Goal: Information Seeking & Learning: Learn about a topic

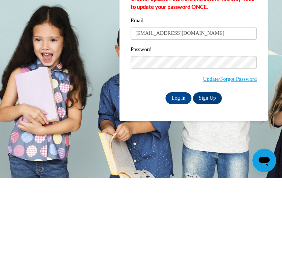
click at [177, 176] on input "Log In" at bounding box center [178, 182] width 26 height 12
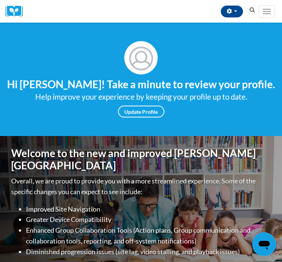
click at [261, 15] on button "Toggle navigation" at bounding box center [267, 11] width 16 height 13
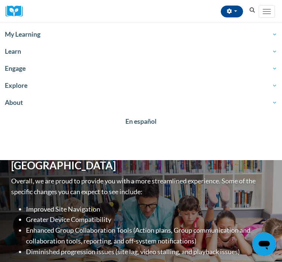
click at [27, 34] on span "My Learning" at bounding box center [141, 34] width 272 height 9
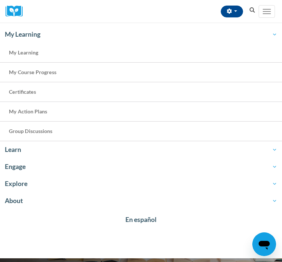
click at [43, 70] on span "My Course Progress" at bounding box center [32, 72] width 47 height 6
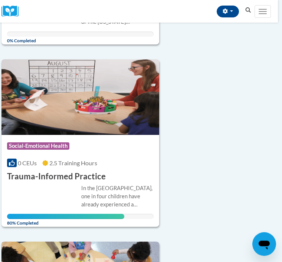
scroll to position [1446, 4]
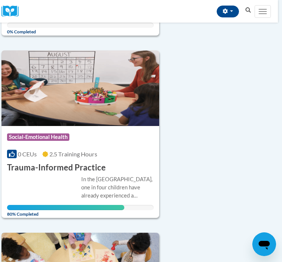
click at [83, 183] on div "In the United States, one in four children have already experienced a traumatic…" at bounding box center [117, 187] width 72 height 24
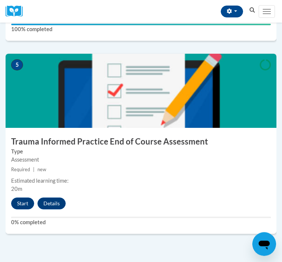
scroll to position [900, 0]
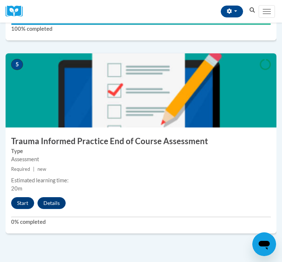
click at [26, 206] on button "Start" at bounding box center [22, 203] width 23 height 12
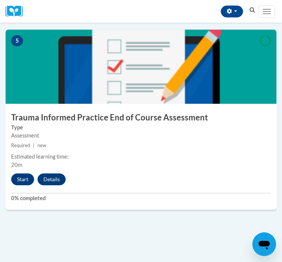
scroll to position [924, 0]
click at [25, 174] on button "Start" at bounding box center [22, 180] width 23 height 12
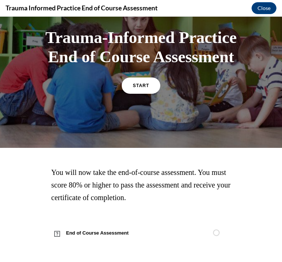
scroll to position [46, 0]
click at [109, 231] on span "End of Course Assessment" at bounding box center [101, 233] width 101 height 21
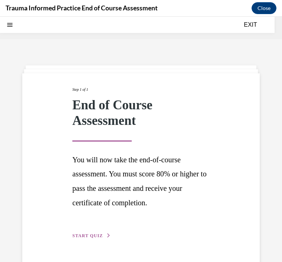
scroll to position [23, 0]
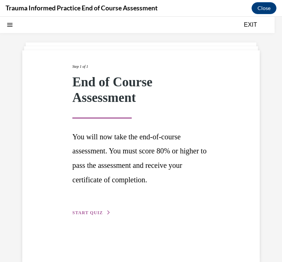
click at [96, 210] on span "START QUIZ" at bounding box center [87, 212] width 30 height 5
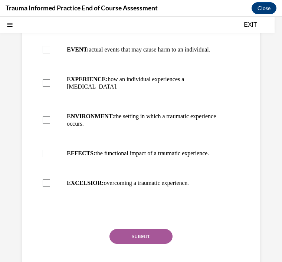
scroll to position [142, 0]
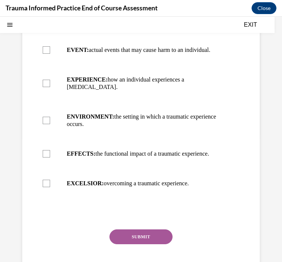
click at [45, 49] on div at bounding box center [46, 49] width 7 height 7
click at [45, 49] on input "EVENT: actual events that may cause harm to an individual." at bounding box center [46, 49] width 7 height 7
checkbox input "true"
click at [47, 80] on div at bounding box center [46, 83] width 7 height 7
click at [47, 80] on input "EXPERIENCE: how an individual experiences a stressor." at bounding box center [46, 83] width 7 height 7
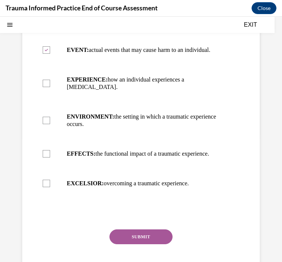
checkbox input "true"
click at [46, 150] on div at bounding box center [46, 153] width 7 height 7
click at [46, 150] on input "EFFECTS: the functional impact of a traumatic experience." at bounding box center [46, 153] width 7 height 7
checkbox input "true"
click at [144, 230] on button "SUBMIT" at bounding box center [140, 237] width 63 height 15
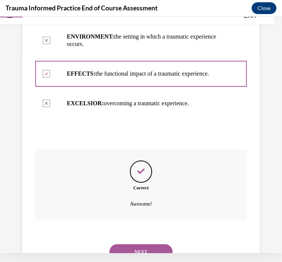
scroll to position [232, 0]
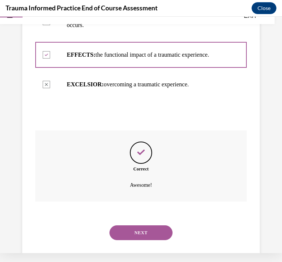
click at [144, 226] on button "NEXT" at bounding box center [140, 233] width 63 height 15
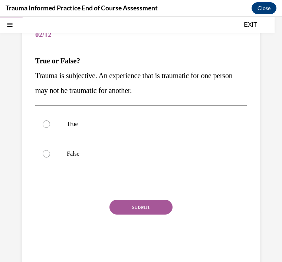
click at [43, 121] on div at bounding box center [46, 124] width 7 height 7
click at [43, 121] on input "True" at bounding box center [46, 124] width 7 height 7
radio input "true"
click at [148, 204] on button "SUBMIT" at bounding box center [140, 207] width 63 height 15
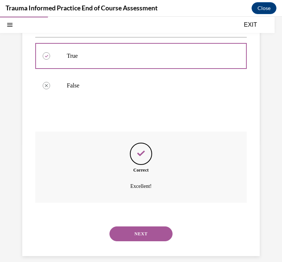
scroll to position [68, 0]
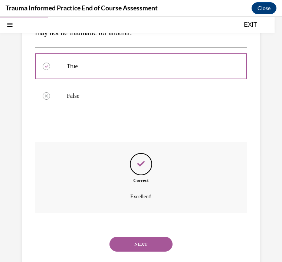
click at [140, 237] on button "NEXT" at bounding box center [140, 244] width 63 height 15
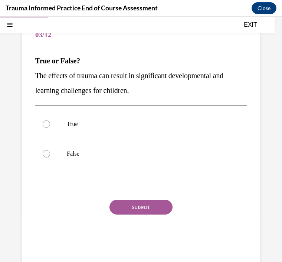
click at [45, 121] on div at bounding box center [46, 124] width 7 height 7
click at [45, 121] on input "True" at bounding box center [46, 124] width 7 height 7
radio input "true"
click at [153, 210] on button "SUBMIT" at bounding box center [140, 207] width 63 height 15
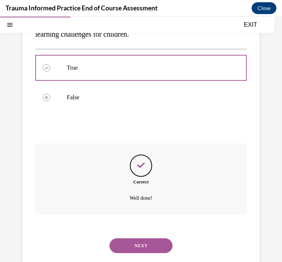
scroll to position [135, 0]
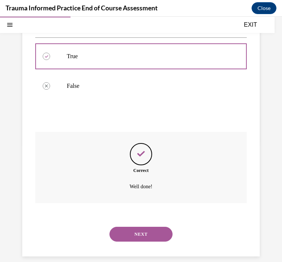
click at [145, 227] on button "NEXT" at bounding box center [140, 234] width 63 height 15
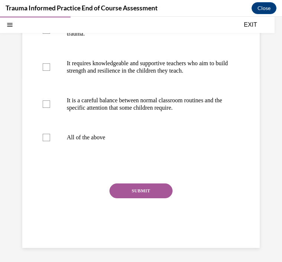
scroll to position [202, 0]
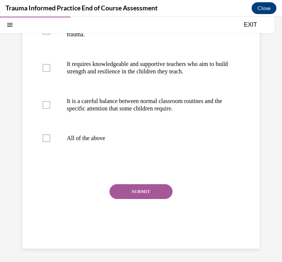
click at [47, 142] on div at bounding box center [46, 138] width 7 height 7
click at [47, 142] on input "All of the above" at bounding box center [46, 138] width 7 height 7
checkbox input "true"
click at [146, 199] on button "SUBMIT" at bounding box center [140, 191] width 63 height 15
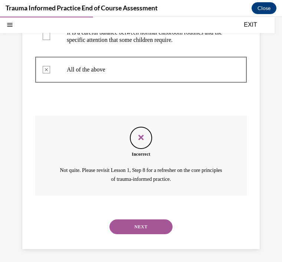
scroll to position [270, 0]
click at [145, 224] on button "NEXT" at bounding box center [140, 227] width 63 height 15
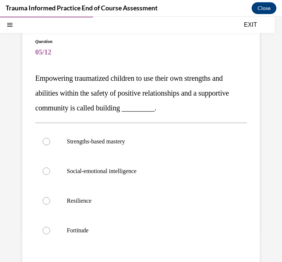
scroll to position [50, 0]
click at [46, 140] on div at bounding box center [46, 141] width 7 height 7
click at [46, 140] on input "Strengths-based mastery" at bounding box center [46, 141] width 7 height 7
radio input "true"
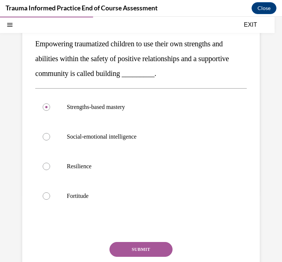
scroll to position [85, 0]
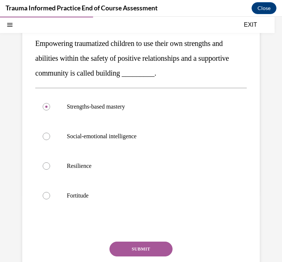
click at [143, 243] on button "SUBMIT" at bounding box center [140, 249] width 63 height 15
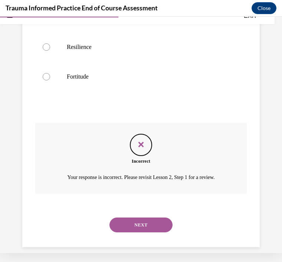
scroll to position [195, 0]
click at [145, 218] on button "NEXT" at bounding box center [140, 225] width 63 height 15
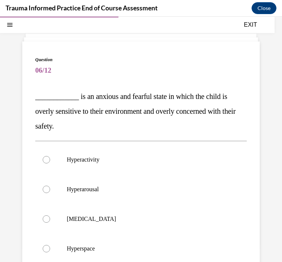
scroll to position [29, 0]
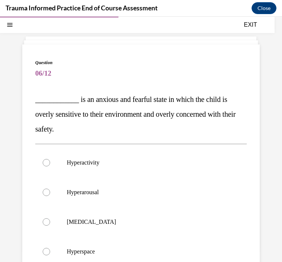
click at [47, 194] on div at bounding box center [46, 192] width 7 height 7
click at [47, 194] on input "Hyperarousal" at bounding box center [46, 192] width 7 height 7
radio input "true"
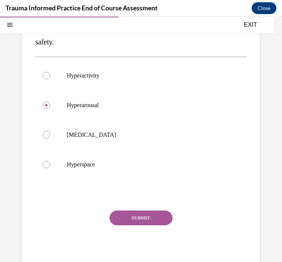
click at [144, 216] on button "SUBMIT" at bounding box center [140, 218] width 63 height 15
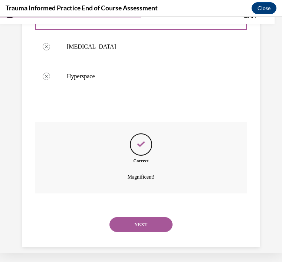
scroll to position [195, 0]
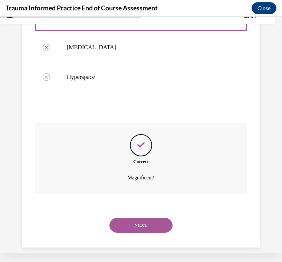
click at [140, 218] on button "NEXT" at bounding box center [140, 225] width 63 height 15
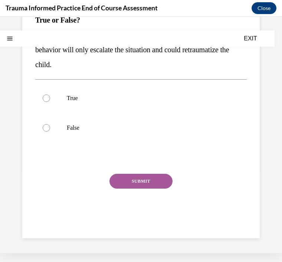
scroll to position [0, 0]
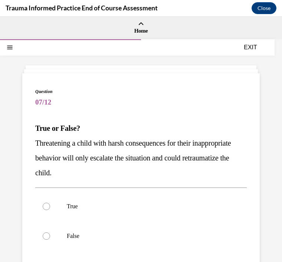
click at [46, 204] on div at bounding box center [46, 206] width 7 height 7
click at [46, 204] on input "True" at bounding box center [46, 206] width 7 height 7
radio input "true"
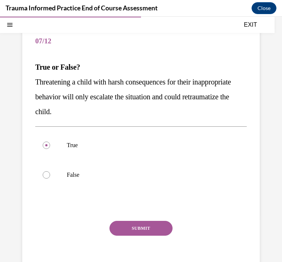
click at [146, 229] on button "SUBMIT" at bounding box center [140, 228] width 63 height 15
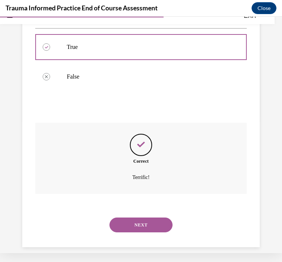
scroll to position [150, 0]
click at [152, 218] on button "NEXT" at bounding box center [140, 225] width 63 height 15
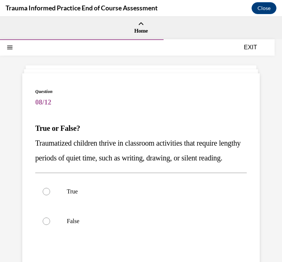
click at [48, 225] on div at bounding box center [46, 221] width 7 height 7
click at [48, 225] on input "False" at bounding box center [46, 221] width 7 height 7
radio input "true"
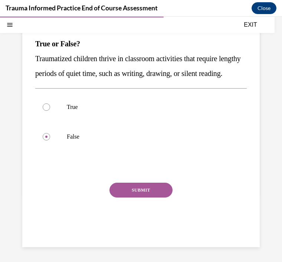
click at [147, 198] on button "SUBMIT" at bounding box center [140, 190] width 63 height 15
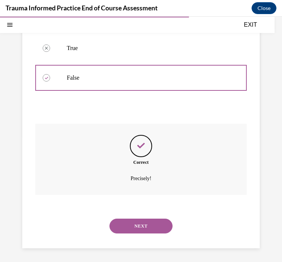
scroll to position [150, 0]
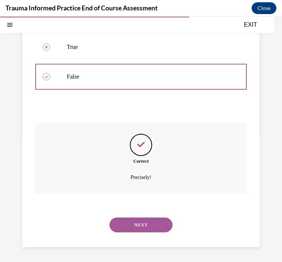
click at [144, 220] on button "NEXT" at bounding box center [140, 225] width 63 height 15
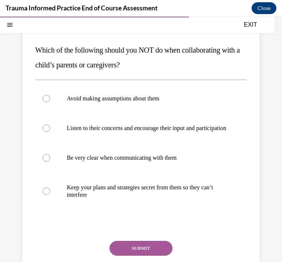
scroll to position [78, 0]
click at [41, 203] on label "Keep your plans and strategies secret from them so they can’t interfere" at bounding box center [140, 191] width 211 height 37
click at [43, 195] on input "Keep your plans and strategies secret from them so they can’t interfere" at bounding box center [46, 191] width 7 height 7
radio input "true"
click at [136, 256] on button "SUBMIT" at bounding box center [140, 248] width 63 height 15
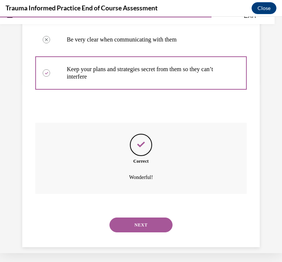
scroll to position [195, 0]
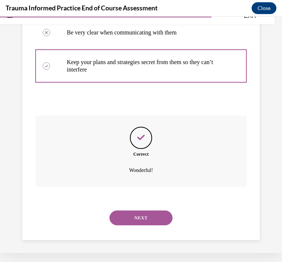
click at [153, 219] on button "NEXT" at bounding box center [140, 218] width 63 height 15
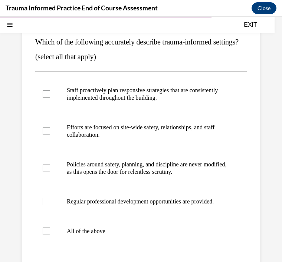
scroll to position [88, 0]
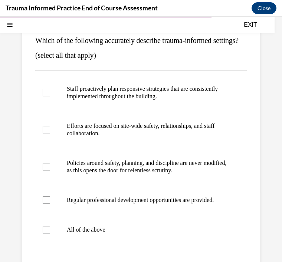
click at [45, 96] on div at bounding box center [46, 92] width 7 height 7
click at [45, 96] on input "Staff proactively plan responsive strategies that are consistently implemented …" at bounding box center [46, 92] width 7 height 7
checkbox input "true"
click at [45, 134] on div at bounding box center [46, 129] width 7 height 7
click at [45, 134] on input "Efforts are focused on site-wide safety, relationships, and staff collaboration." at bounding box center [46, 129] width 7 height 7
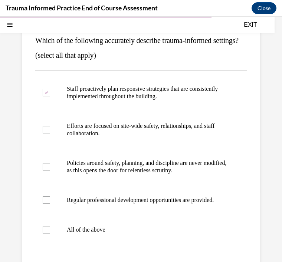
checkbox input "true"
click at [46, 204] on div at bounding box center [46, 200] width 7 height 7
click at [46, 204] on input "Regular professional development opportunities are provided." at bounding box center [46, 200] width 7 height 7
checkbox input "true"
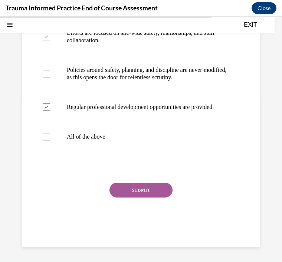
click at [150, 198] on button "SUBMIT" at bounding box center [140, 190] width 63 height 15
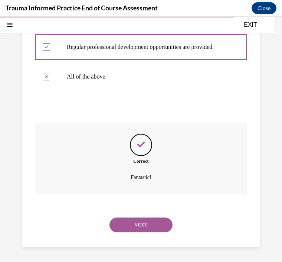
scroll to position [254, 0]
click at [143, 227] on button "NEXT" at bounding box center [140, 225] width 63 height 15
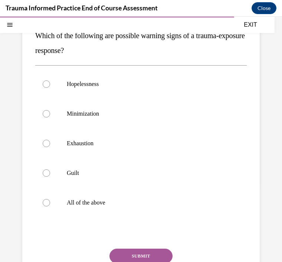
scroll to position [93, 0]
click at [49, 209] on label "All of the above" at bounding box center [140, 203] width 211 height 30
click at [49, 206] on input "All of the above" at bounding box center [46, 202] width 7 height 7
radio input "true"
click at [145, 251] on button "SUBMIT" at bounding box center [140, 256] width 63 height 15
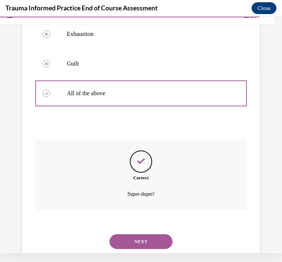
scroll to position [210, 0]
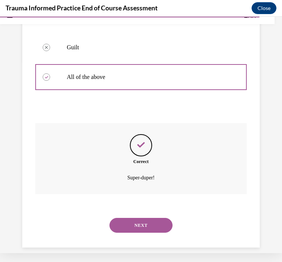
click at [143, 220] on button "NEXT" at bounding box center [140, 225] width 63 height 15
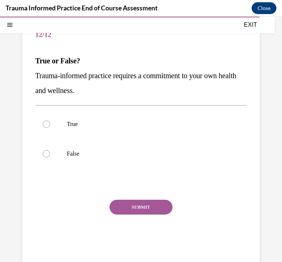
click at [48, 125] on div at bounding box center [46, 124] width 7 height 7
click at [48, 125] on input "True" at bounding box center [46, 124] width 7 height 7
radio input "true"
click at [145, 204] on button "SUBMIT" at bounding box center [140, 207] width 63 height 15
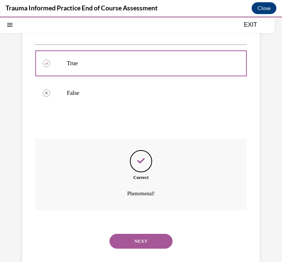
scroll to position [135, 0]
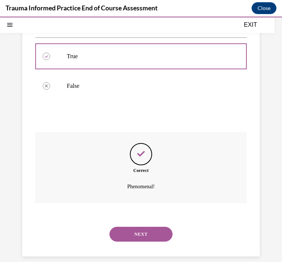
click at [140, 227] on button "NEXT" at bounding box center [140, 234] width 63 height 15
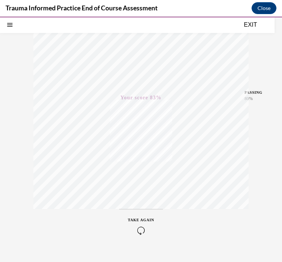
scroll to position [125, 0]
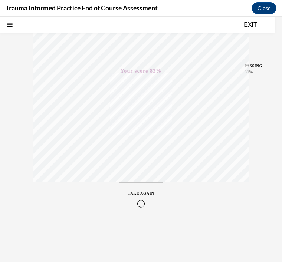
click at [144, 194] on span "TAKE AGAIN" at bounding box center [141, 193] width 26 height 4
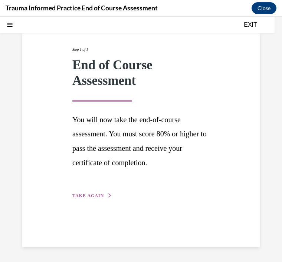
scroll to position [40, 0]
click at [93, 196] on span "TAKE AGAIN" at bounding box center [88, 195] width 32 height 5
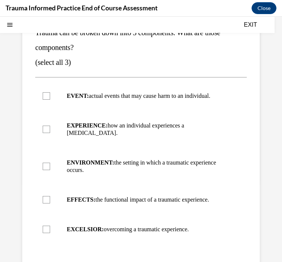
scroll to position [96, 0]
click at [42, 97] on label "EVENT: actual events that may cause harm to an individual." at bounding box center [140, 96] width 211 height 30
click at [43, 97] on input "EVENT: actual events that may cause harm to an individual." at bounding box center [46, 95] width 7 height 7
checkbox input "true"
click at [43, 128] on div at bounding box center [46, 129] width 7 height 7
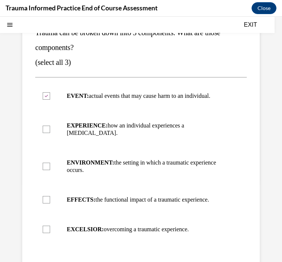
click at [43, 128] on input "EXPERIENCE: how an individual experiences a stressor." at bounding box center [46, 129] width 7 height 7
checkbox input "true"
click at [46, 196] on div at bounding box center [46, 199] width 7 height 7
click at [46, 196] on input "EFFECTS: the functional impact of a traumatic experience." at bounding box center [46, 199] width 7 height 7
checkbox input "true"
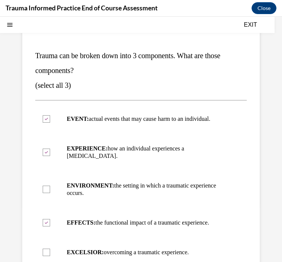
scroll to position [73, 0]
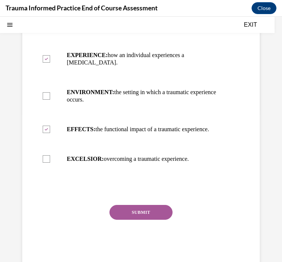
click at [146, 205] on button "SUBMIT" at bounding box center [140, 212] width 63 height 15
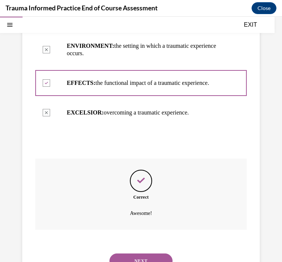
scroll to position [232, 0]
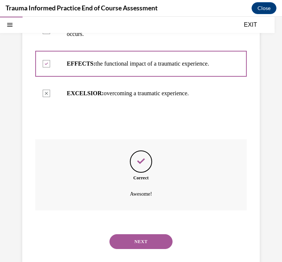
click at [142, 234] on button "NEXT" at bounding box center [140, 241] width 63 height 15
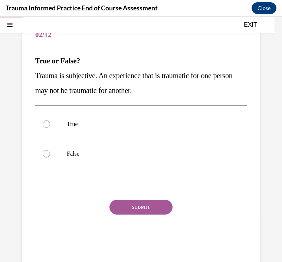
click at [46, 122] on div at bounding box center [46, 124] width 7 height 7
click at [46, 122] on input "True" at bounding box center [46, 124] width 7 height 7
radio input "true"
click at [155, 206] on button "SUBMIT" at bounding box center [140, 207] width 63 height 15
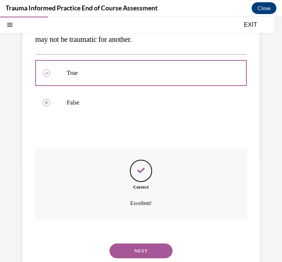
scroll to position [135, 0]
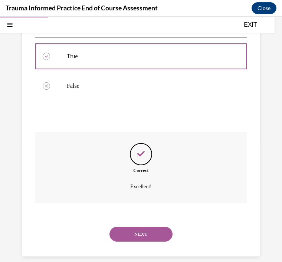
click at [142, 229] on button "NEXT" at bounding box center [140, 234] width 63 height 15
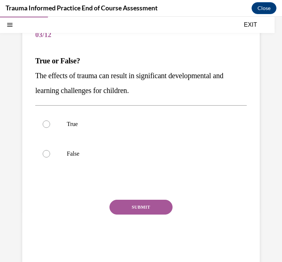
click at [47, 124] on div at bounding box center [46, 124] width 7 height 7
click at [47, 124] on input "True" at bounding box center [46, 124] width 7 height 7
radio input "true"
click at [151, 207] on button "SUBMIT" at bounding box center [140, 207] width 63 height 15
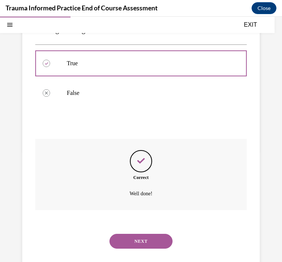
scroll to position [135, 0]
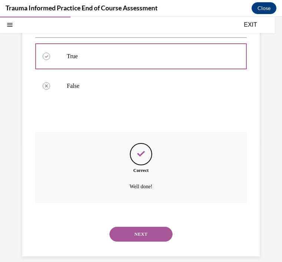
click at [144, 228] on button "NEXT" at bounding box center [140, 234] width 63 height 15
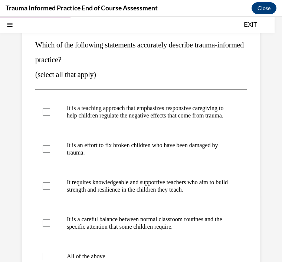
scroll to position [83, 0]
click at [45, 116] on div at bounding box center [46, 111] width 7 height 7
click at [45, 116] on input "It is a teaching approach that emphasizes responsive caregiving to help childre…" at bounding box center [46, 111] width 7 height 7
checkbox input "true"
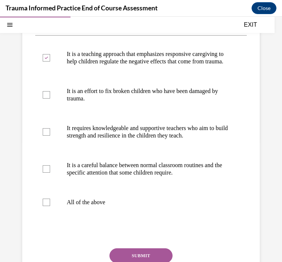
scroll to position [139, 0]
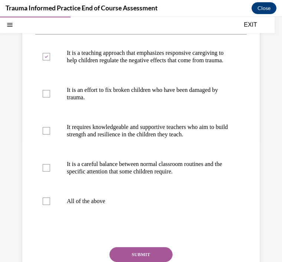
click at [45, 135] on div at bounding box center [46, 130] width 7 height 7
click at [45, 135] on input "It requires knowledgeable and supportive teachers who aim to build strength and…" at bounding box center [46, 130] width 7 height 7
checkbox input "true"
click at [46, 172] on div at bounding box center [46, 167] width 7 height 7
click at [46, 172] on input "It is a careful balance between normal classroom routines and the specific atte…" at bounding box center [46, 167] width 7 height 7
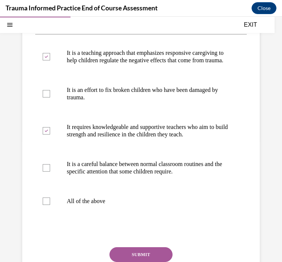
checkbox input "true"
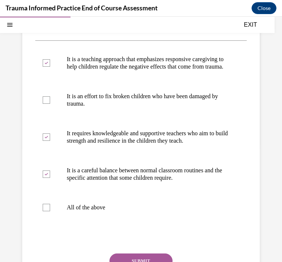
scroll to position [133, 0]
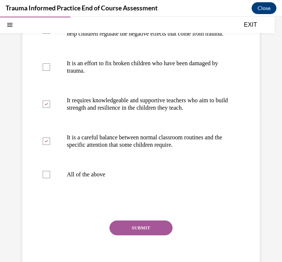
click at [138, 235] on button "SUBMIT" at bounding box center [140, 228] width 63 height 15
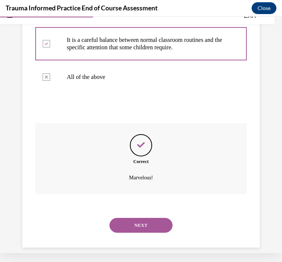
scroll to position [262, 0]
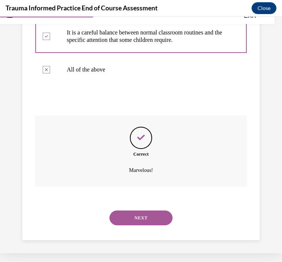
click at [144, 220] on button "NEXT" at bounding box center [140, 218] width 63 height 15
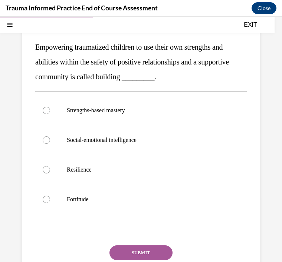
scroll to position [81, 0]
click at [47, 171] on div at bounding box center [46, 169] width 7 height 7
click at [47, 171] on input "Resilience" at bounding box center [46, 169] width 7 height 7
radio input "true"
click at [153, 250] on button "SUBMIT" at bounding box center [140, 253] width 63 height 15
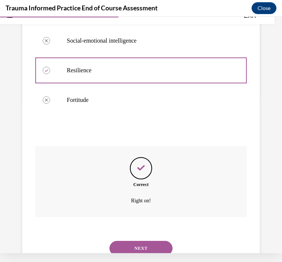
scroll to position [195, 0]
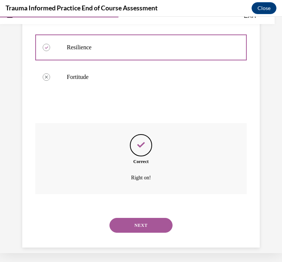
click at [146, 220] on button "NEXT" at bounding box center [140, 225] width 63 height 15
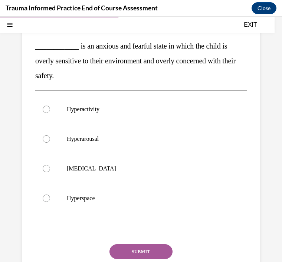
scroll to position [82, 0]
click at [51, 139] on label "Hyperarousal" at bounding box center [140, 139] width 211 height 30
click at [50, 139] on input "Hyperarousal" at bounding box center [46, 138] width 7 height 7
radio input "true"
click at [146, 253] on button "SUBMIT" at bounding box center [140, 251] width 63 height 15
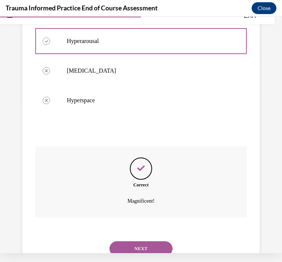
scroll to position [195, 0]
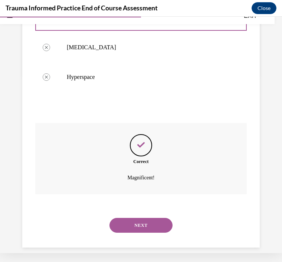
click at [145, 220] on button "NEXT" at bounding box center [140, 225] width 63 height 15
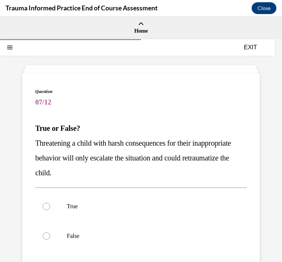
click at [46, 204] on div at bounding box center [46, 206] width 7 height 7
click at [46, 204] on input "True" at bounding box center [46, 206] width 7 height 7
radio input "true"
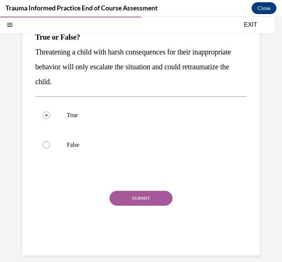
scroll to position [91, 0]
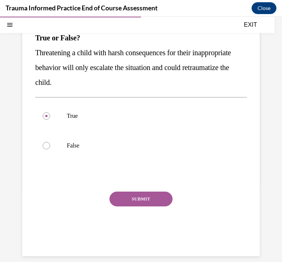
click at [146, 202] on button "SUBMIT" at bounding box center [140, 199] width 63 height 15
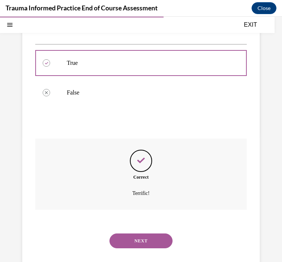
scroll to position [150, 0]
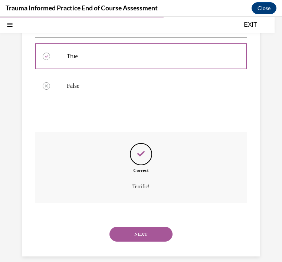
click at [151, 227] on button "NEXT" at bounding box center [140, 234] width 63 height 15
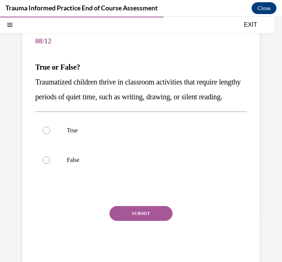
scroll to position [61, 0]
click at [46, 175] on label "False" at bounding box center [140, 160] width 211 height 30
click at [46, 164] on input "False" at bounding box center [46, 160] width 7 height 7
radio input "true"
click at [151, 221] on button "SUBMIT" at bounding box center [140, 213] width 63 height 15
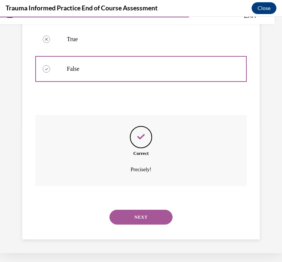
scroll to position [150, 0]
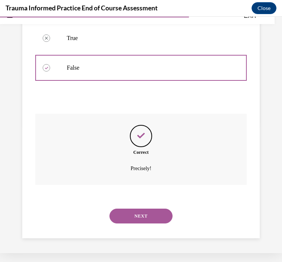
click at [151, 218] on button "NEXT" at bounding box center [140, 216] width 63 height 15
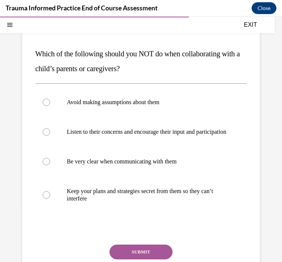
scroll to position [75, 0]
click at [44, 199] on div at bounding box center [46, 194] width 7 height 7
click at [44, 199] on input "Keep your plans and strategies secret from them so they can’t interfere" at bounding box center [46, 194] width 7 height 7
radio input "true"
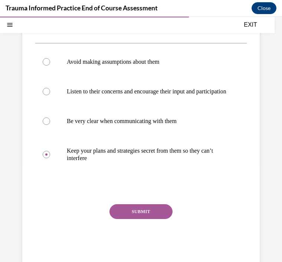
click at [139, 219] on button "SUBMIT" at bounding box center [140, 211] width 63 height 15
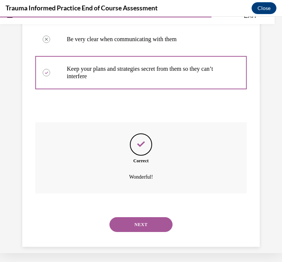
scroll to position [195, 0]
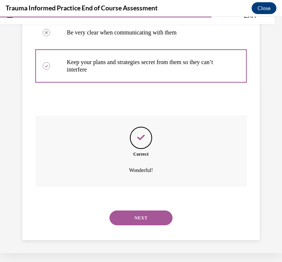
click at [154, 215] on button "NEXT" at bounding box center [140, 218] width 63 height 15
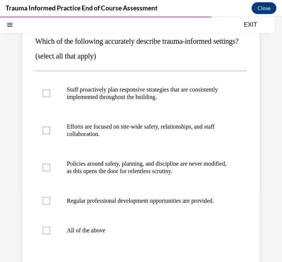
scroll to position [87, 0]
click at [46, 112] on label "Staff proactively plan responsive strategies that are consistently implemented …" at bounding box center [140, 93] width 211 height 37
click at [46, 97] on input "Staff proactively plan responsive strategies that are consistently implemented …" at bounding box center [46, 93] width 7 height 7
checkbox input "true"
click at [47, 134] on div at bounding box center [46, 130] width 7 height 7
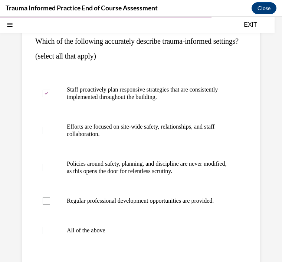
click at [47, 134] on input "Efforts are focused on site-wide safety, relationships, and staff collaboration." at bounding box center [46, 130] width 7 height 7
checkbox input "true"
click at [49, 205] on div at bounding box center [46, 200] width 7 height 7
click at [49, 205] on input "Regular professional development opportunities are provided." at bounding box center [46, 200] width 7 height 7
checkbox input "true"
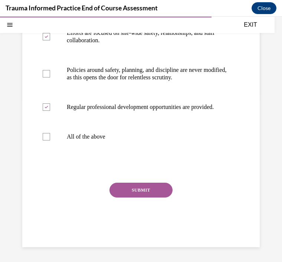
scroll to position [194, 0]
click at [142, 198] on button "SUBMIT" at bounding box center [140, 190] width 63 height 15
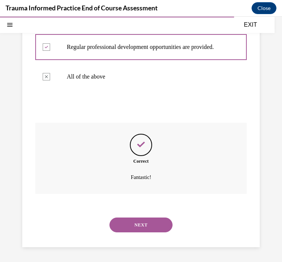
scroll to position [254, 0]
click at [147, 227] on button "NEXT" at bounding box center [140, 225] width 63 height 15
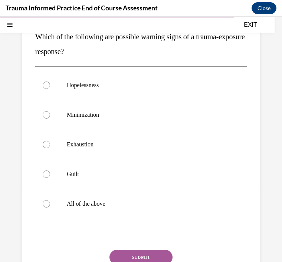
scroll to position [92, 0]
click at [45, 208] on label "All of the above" at bounding box center [140, 204] width 211 height 30
click at [45, 208] on input "All of the above" at bounding box center [46, 203] width 7 height 7
radio input "true"
click at [139, 257] on button "SUBMIT" at bounding box center [140, 257] width 63 height 15
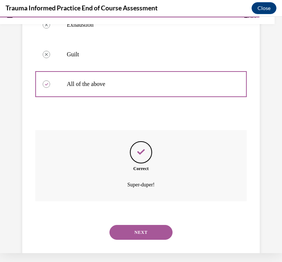
scroll to position [210, 0]
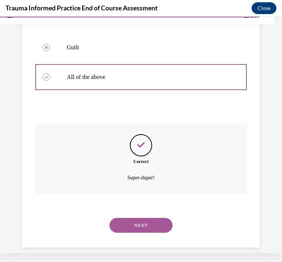
click at [143, 219] on button "NEXT" at bounding box center [140, 225] width 63 height 15
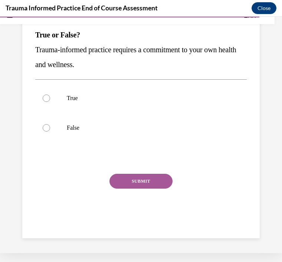
scroll to position [0, 0]
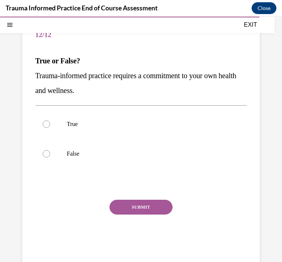
click at [49, 122] on div at bounding box center [46, 124] width 7 height 7
click at [49, 122] on input "True" at bounding box center [46, 124] width 7 height 7
radio input "true"
click at [147, 208] on button "SUBMIT" at bounding box center [140, 207] width 63 height 15
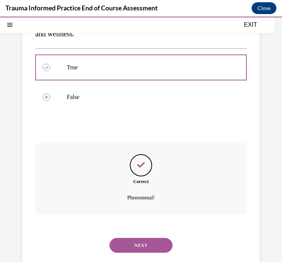
scroll to position [135, 0]
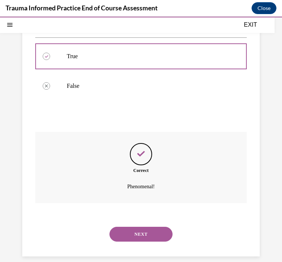
click at [142, 227] on button "NEXT" at bounding box center [140, 234] width 63 height 15
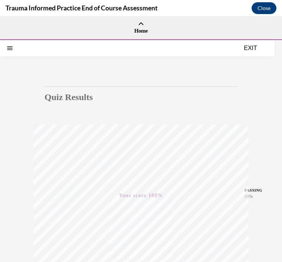
scroll to position [0, 0]
click at [247, 49] on button "EXIT" at bounding box center [250, 47] width 45 height 9
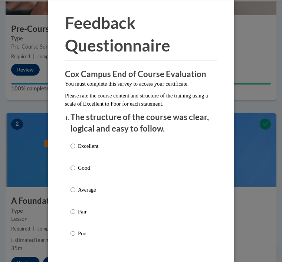
scroll to position [25, 0]
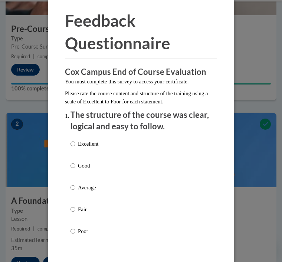
click at [75, 140] on input "Excellent" at bounding box center [72, 144] width 5 height 8
radio input "true"
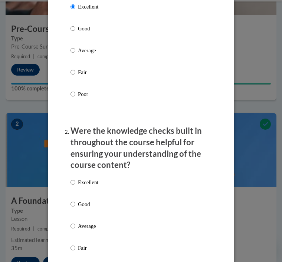
scroll to position [163, 0]
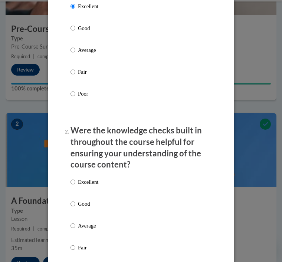
click at [73, 180] on input "Excellent" at bounding box center [72, 182] width 5 height 8
radio input "true"
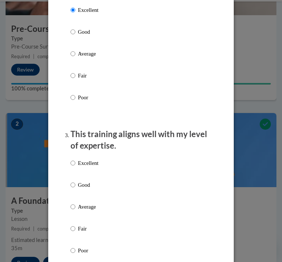
scroll to position [339, 0]
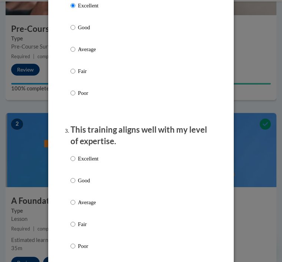
click at [71, 158] on input "Excellent" at bounding box center [72, 159] width 5 height 8
radio input "true"
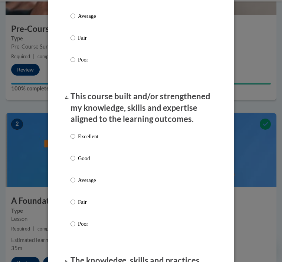
scroll to position [528, 0]
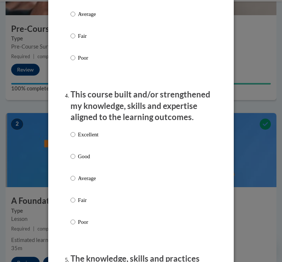
click at [71, 132] on input "Excellent" at bounding box center [72, 135] width 5 height 8
radio input "true"
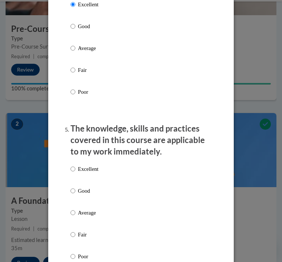
scroll to position [659, 0]
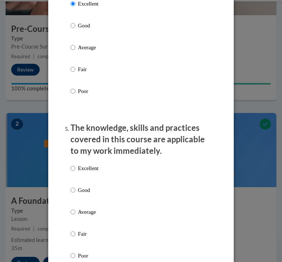
click at [73, 186] on input "Good" at bounding box center [72, 190] width 5 height 8
radio input "true"
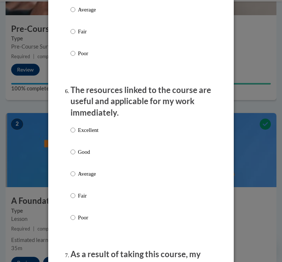
scroll to position [864, 0]
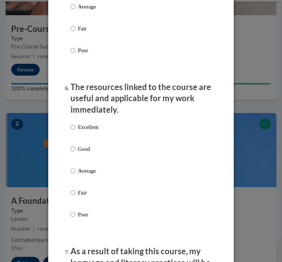
click at [73, 145] on input "Good" at bounding box center [72, 149] width 5 height 8
radio input "true"
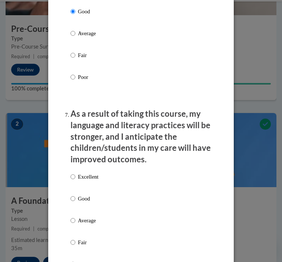
scroll to position [1002, 0]
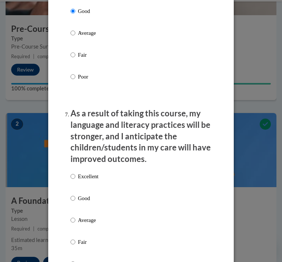
click at [72, 173] on input "Excellent" at bounding box center [72, 177] width 5 height 8
radio input "true"
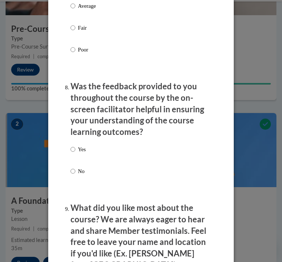
scroll to position [1217, 0]
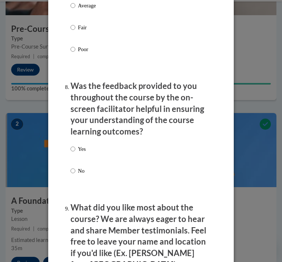
click at [72, 145] on input "Yes" at bounding box center [72, 149] width 5 height 8
radio input "true"
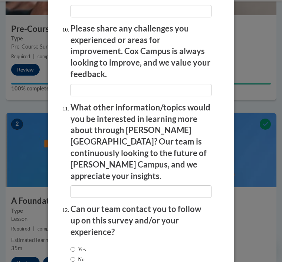
scroll to position [1487, 0]
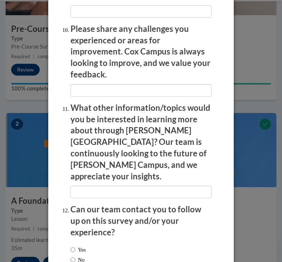
click at [74, 256] on input "No" at bounding box center [72, 260] width 5 height 8
radio input "true"
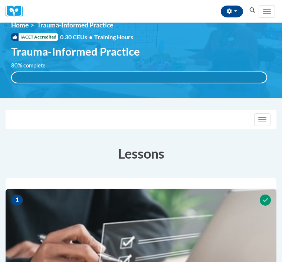
scroll to position [0, 0]
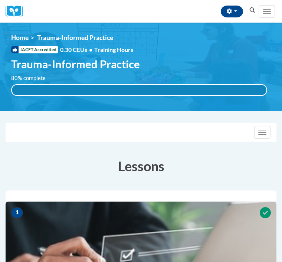
click at [241, 111] on img at bounding box center [141, 67] width 282 height 88
click at [267, 11] on span "Main menu" at bounding box center [267, 11] width 8 height 1
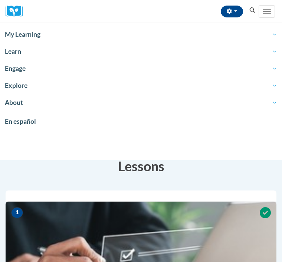
click at [28, 37] on span "My Learning" at bounding box center [141, 34] width 272 height 9
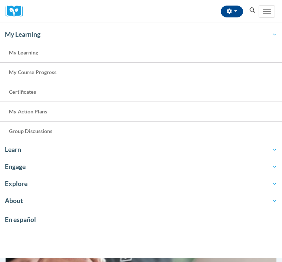
click at [48, 92] on link "Certificates" at bounding box center [141, 92] width 282 height 20
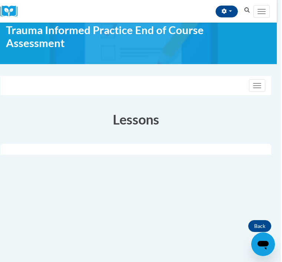
scroll to position [0, 4]
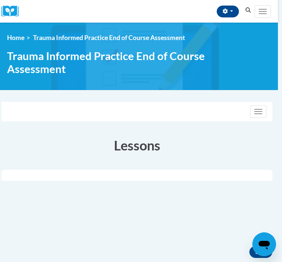
click at [255, 105] on button "Toggle navigation" at bounding box center [258, 111] width 16 height 13
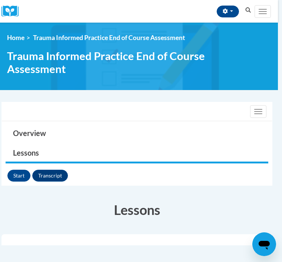
click at [206, 102] on div "Toggle navigation" at bounding box center [137, 111] width 270 height 19
click at [206, 53] on span "Trauma Informed Practice End of Course Assessment" at bounding box center [135, 62] width 256 height 26
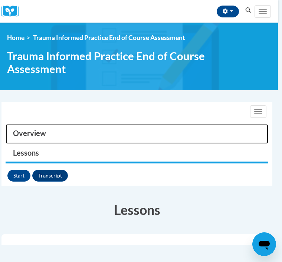
click at [46, 124] on link "Overview" at bounding box center [137, 134] width 263 height 20
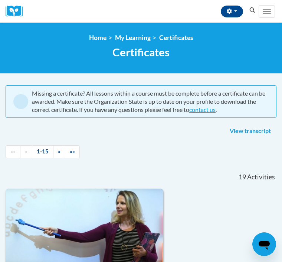
click at [246, 133] on link "View transcript" at bounding box center [250, 131] width 52 height 12
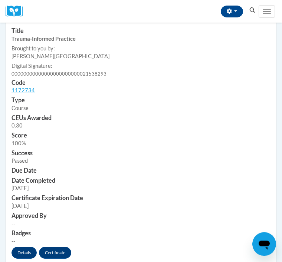
scroll to position [231, 0]
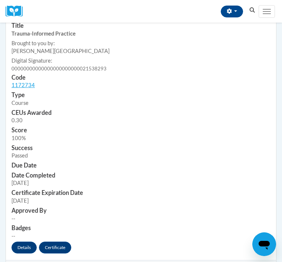
click at [58, 242] on link "Certificate" at bounding box center [55, 248] width 32 height 12
